Goal: Information Seeking & Learning: Learn about a topic

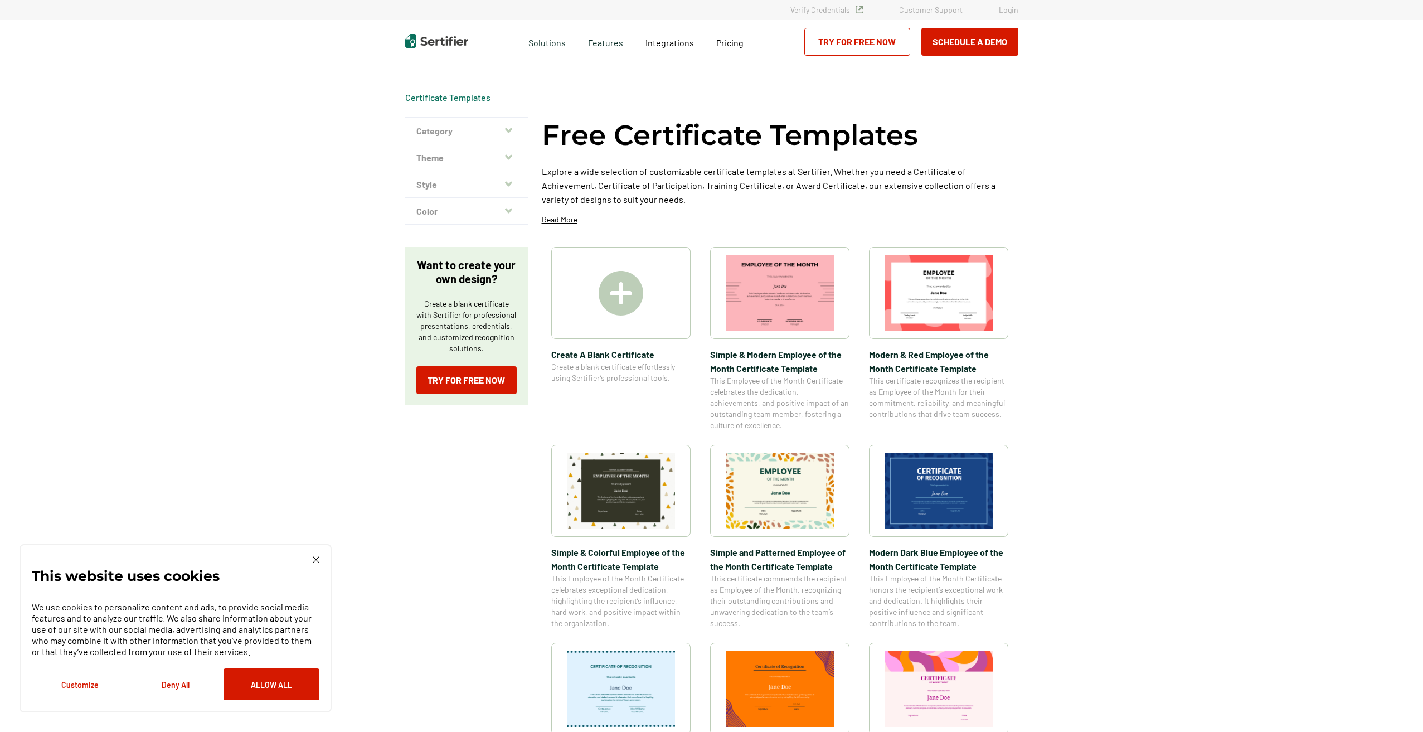
click at [967, 485] on img at bounding box center [939, 491] width 108 height 76
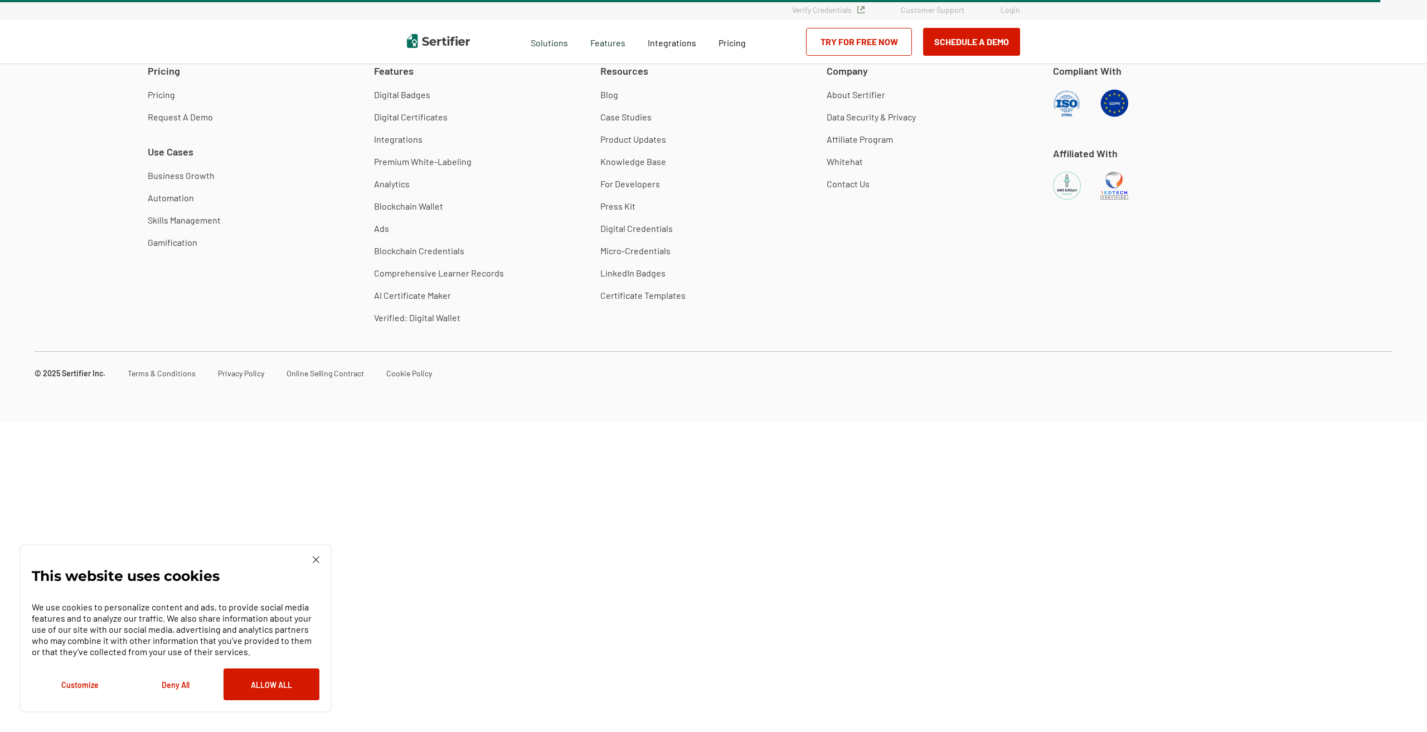
click at [1414, 102] on div "Pricing Pricing Request A Demo Use Cases Business Growth Automation Skills Mana…" at bounding box center [713, 221] width 1427 height 403
